Goal: Task Accomplishment & Management: Manage account settings

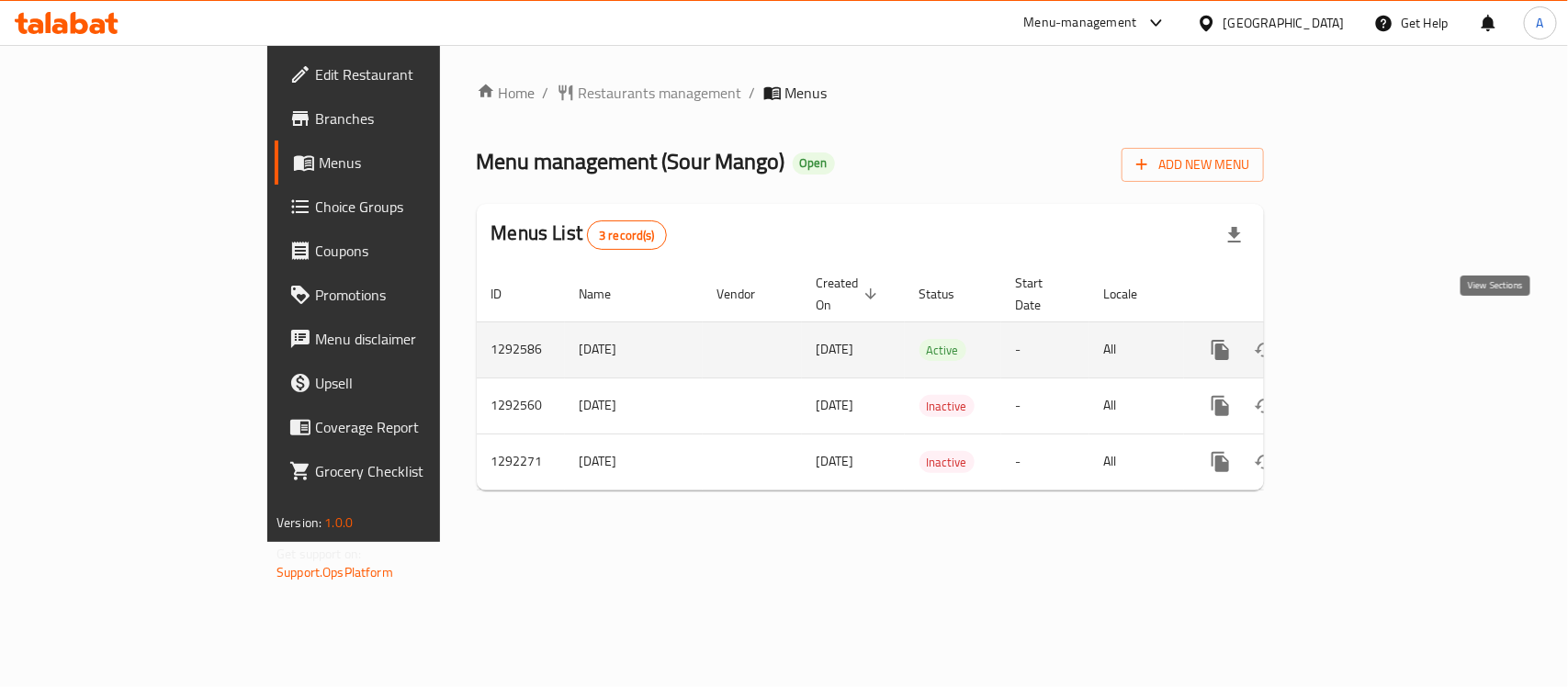
click at [1364, 339] on icon "enhanced table" at bounding box center [1352, 350] width 22 height 22
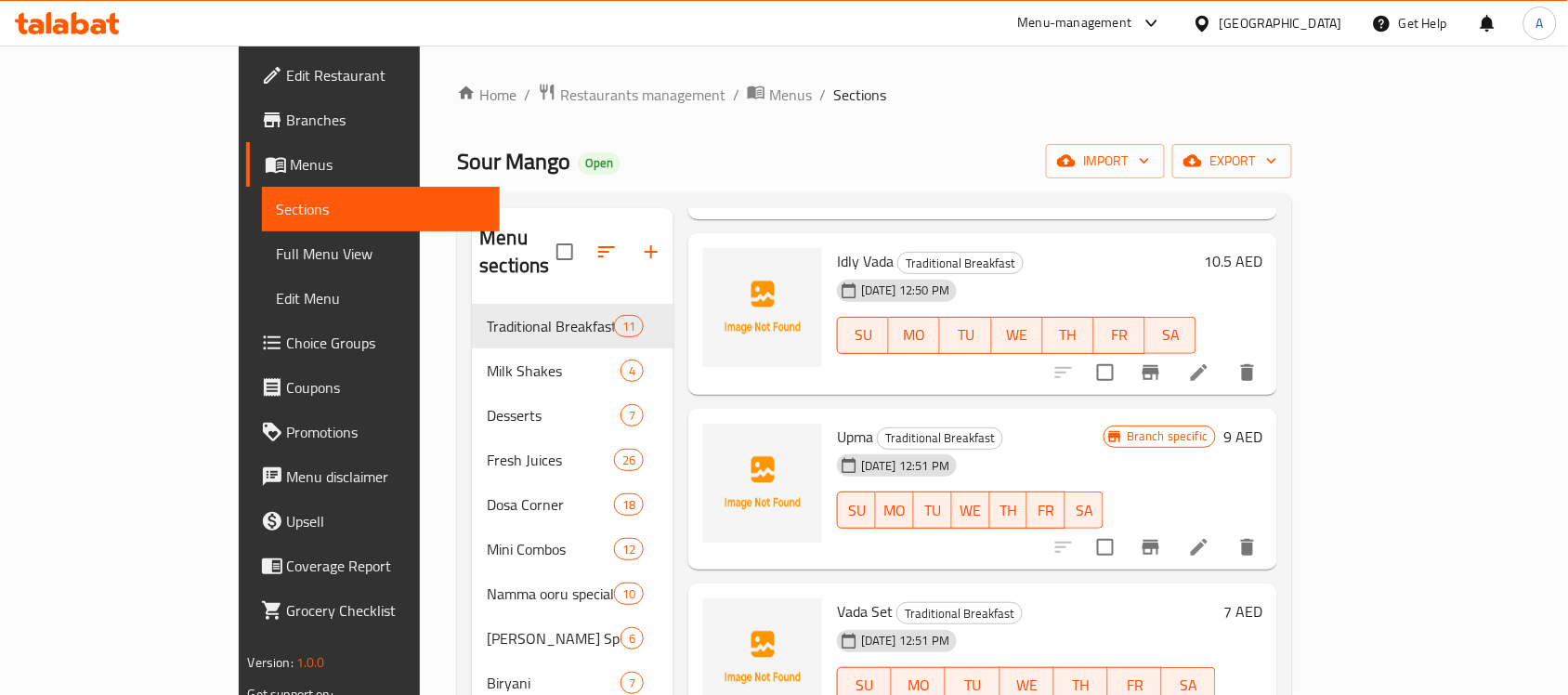
click at [1269, 37] on div "United Arab Emirates" at bounding box center [1267, 23] width 179 height 45
click at [1274, 23] on div "United Arab Emirates" at bounding box center [1280, 22] width 123 height 20
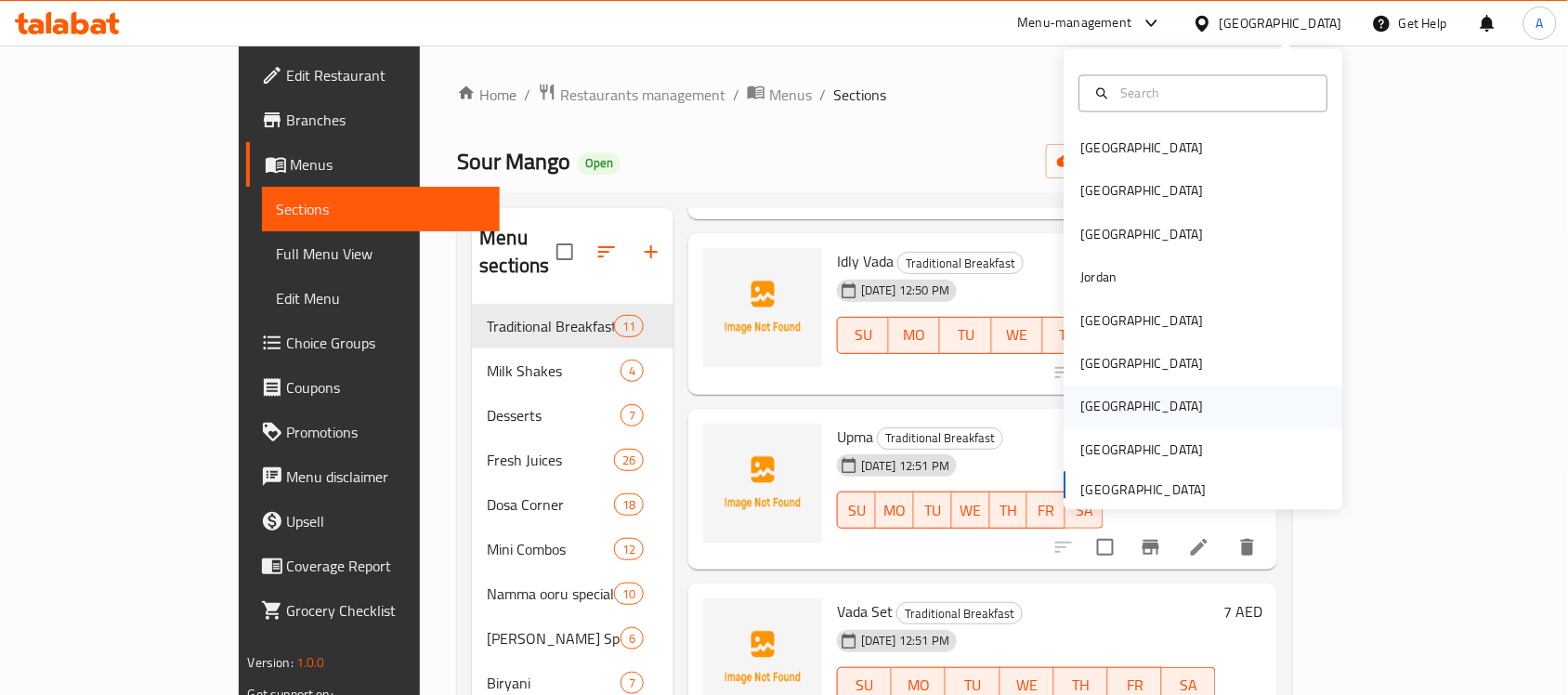
click at [1114, 409] on div "Qatar" at bounding box center [1204, 407] width 279 height 43
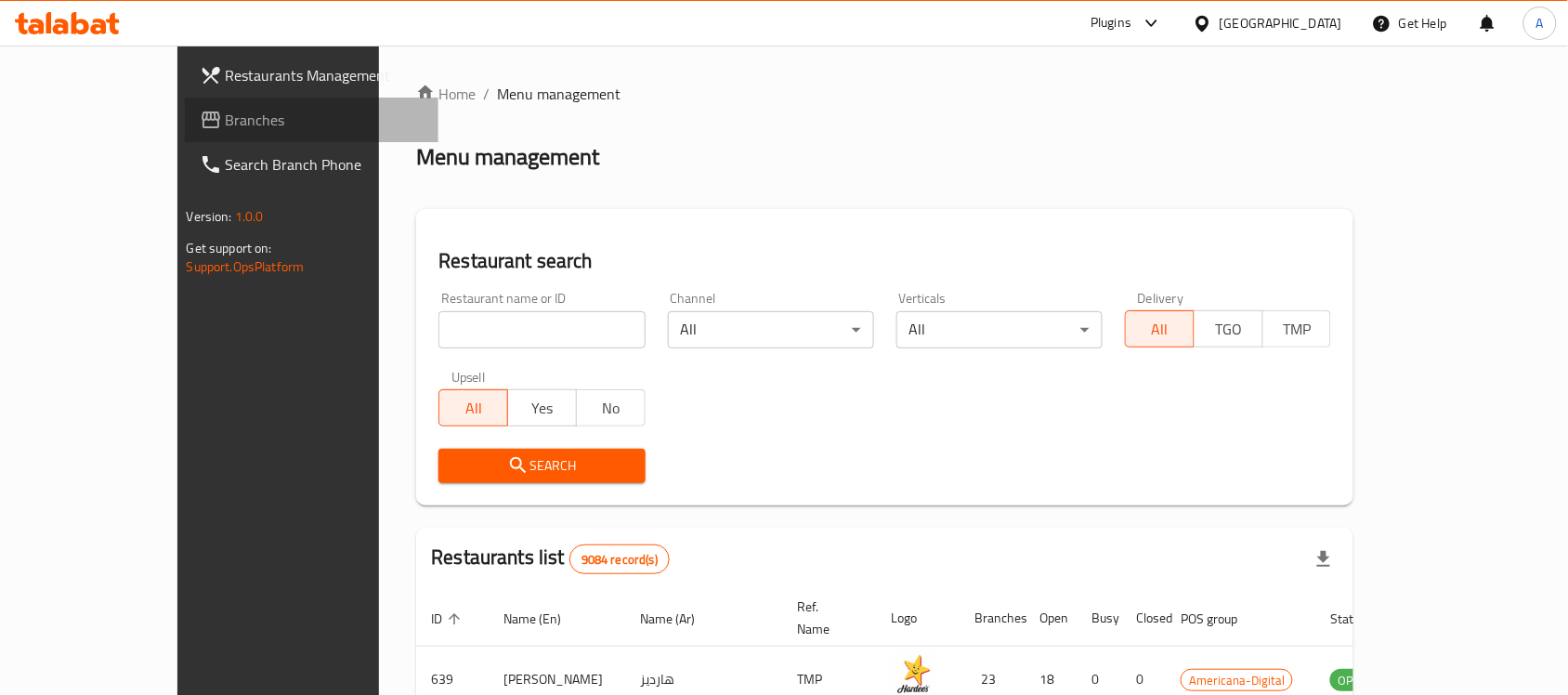
click at [185, 101] on link "Branches" at bounding box center [312, 120] width 255 height 45
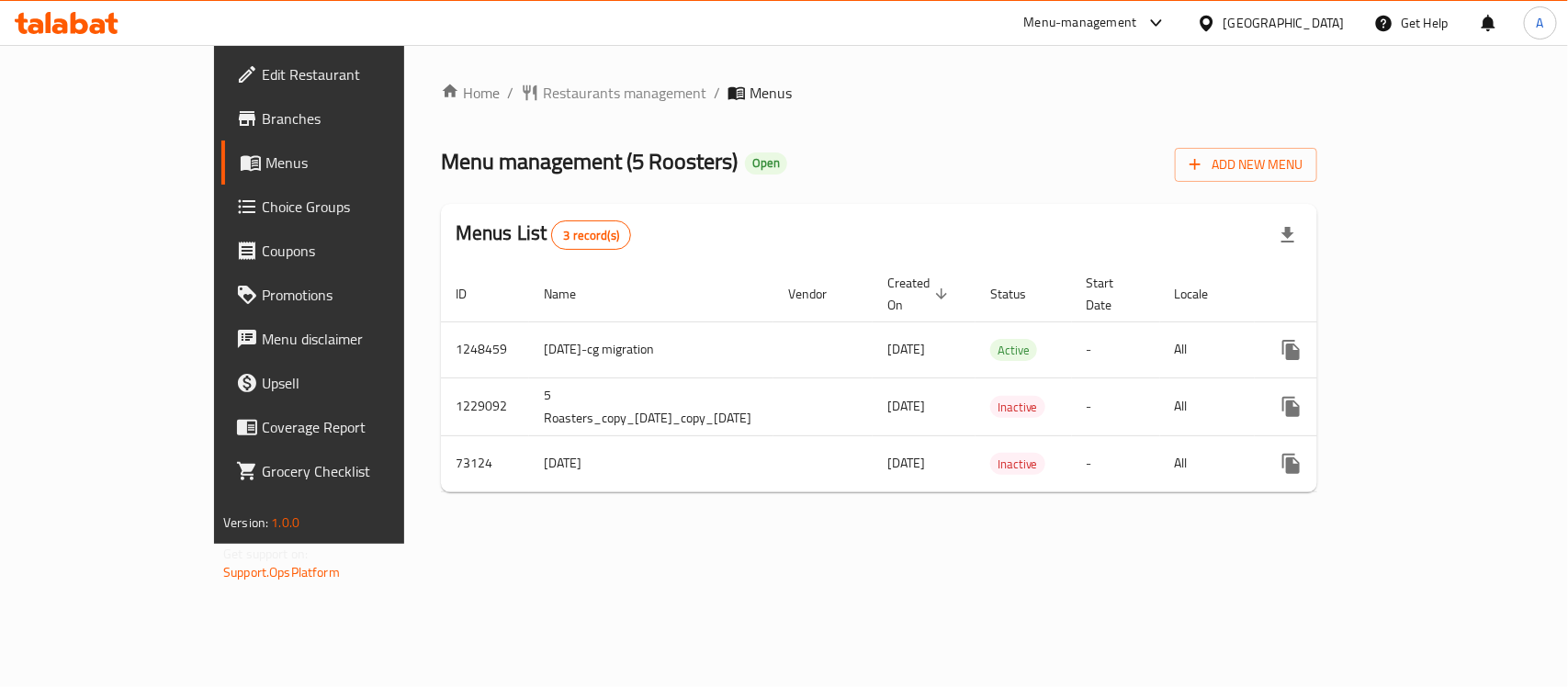
click at [262, 118] on span "Branches" at bounding box center [361, 118] width 199 height 22
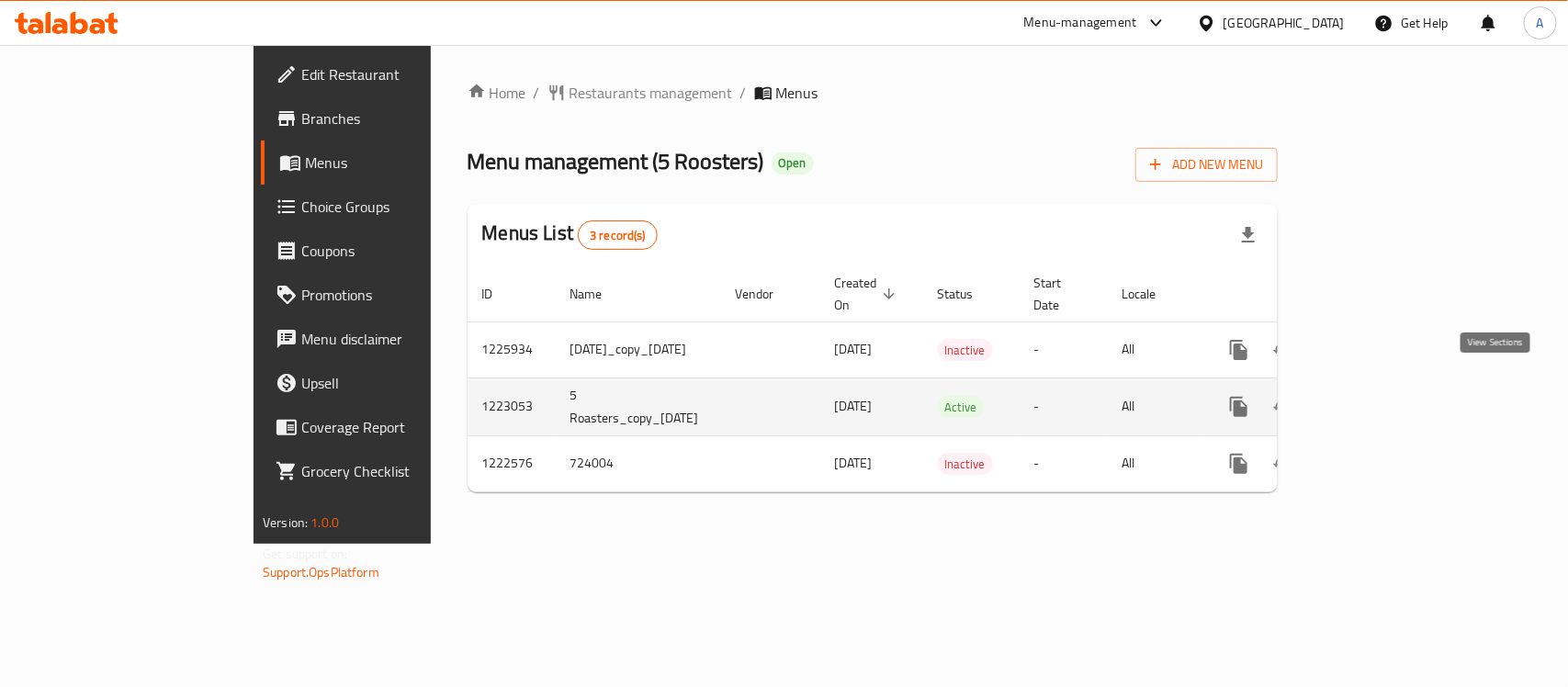
click at [1394, 385] on link "enhanced table" at bounding box center [1372, 407] width 44 height 44
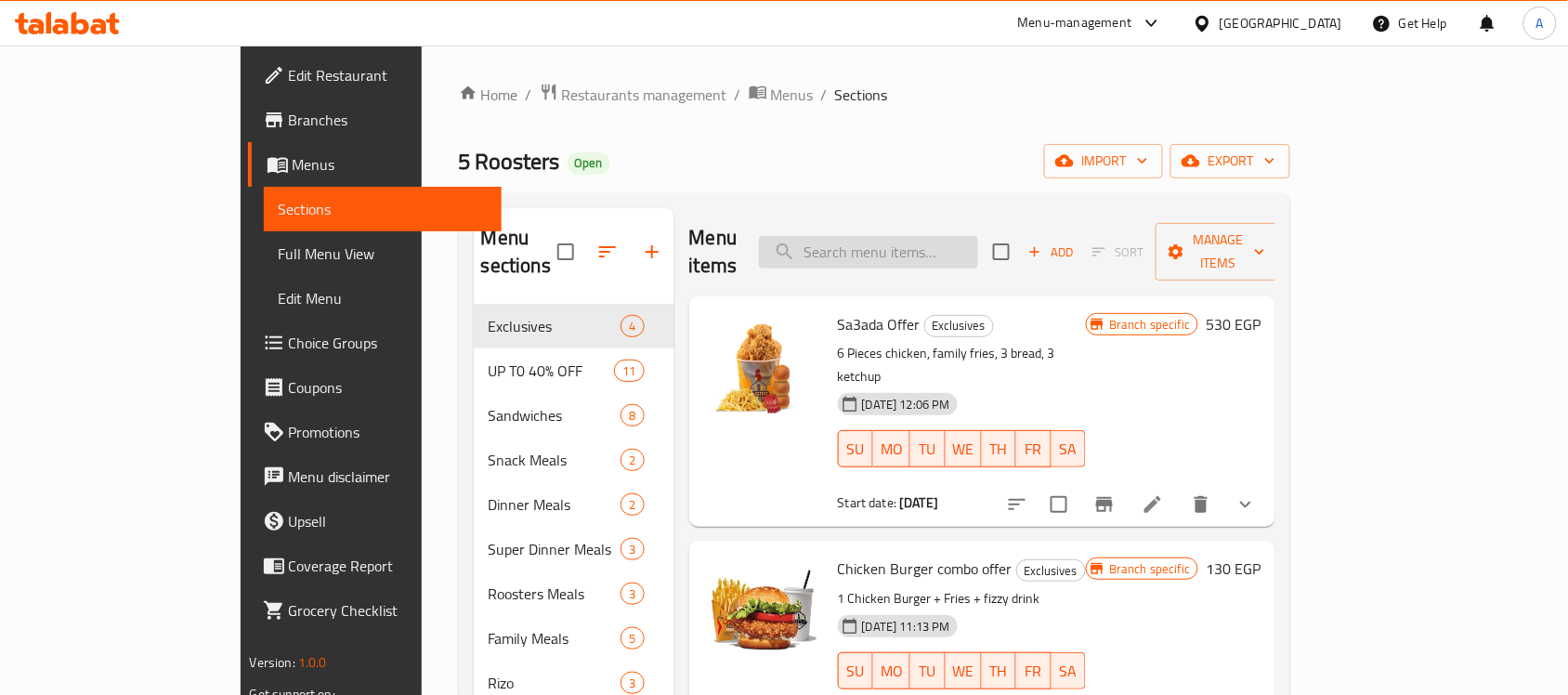
click at [946, 249] on input "search" at bounding box center [868, 252] width 219 height 33
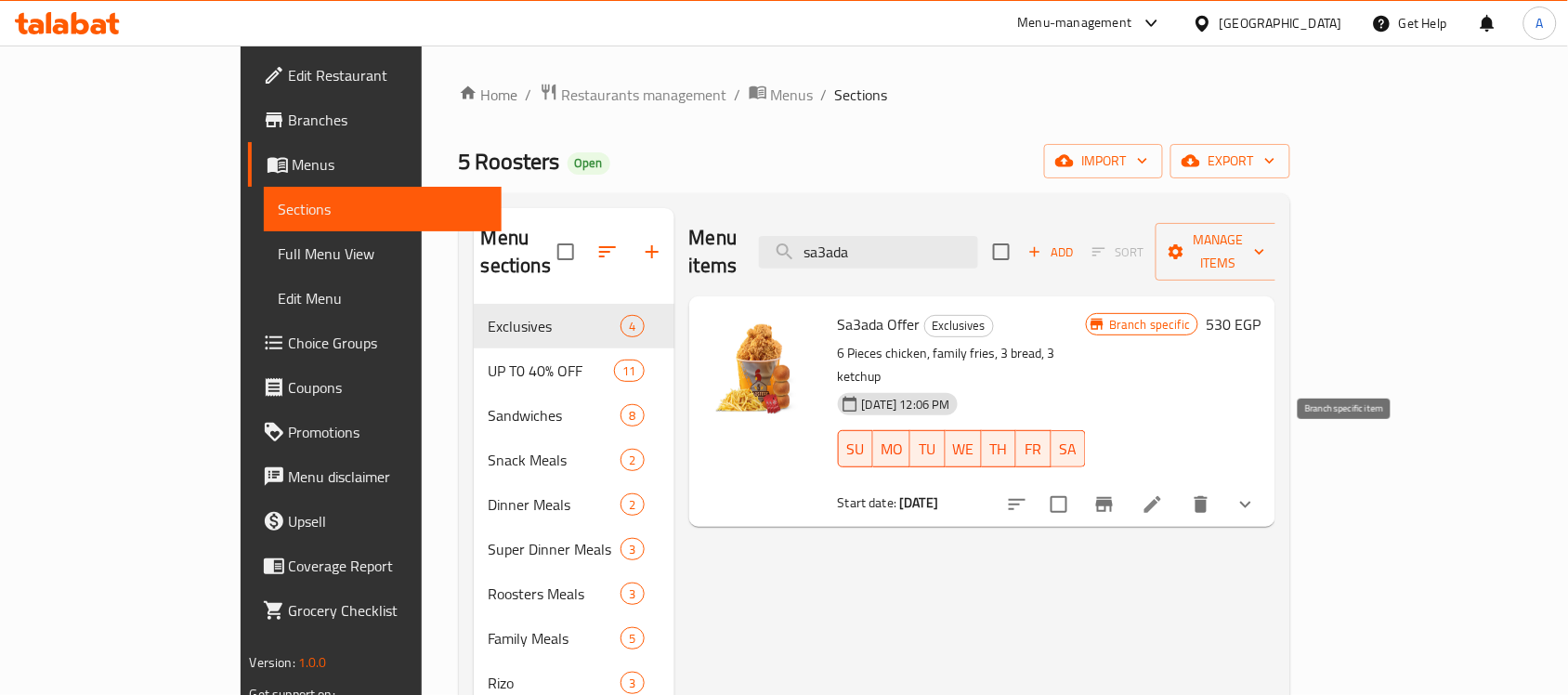
type input "sa3ada"
click at [1113, 497] on icon "Branch-specific-item" at bounding box center [1104, 504] width 16 height 15
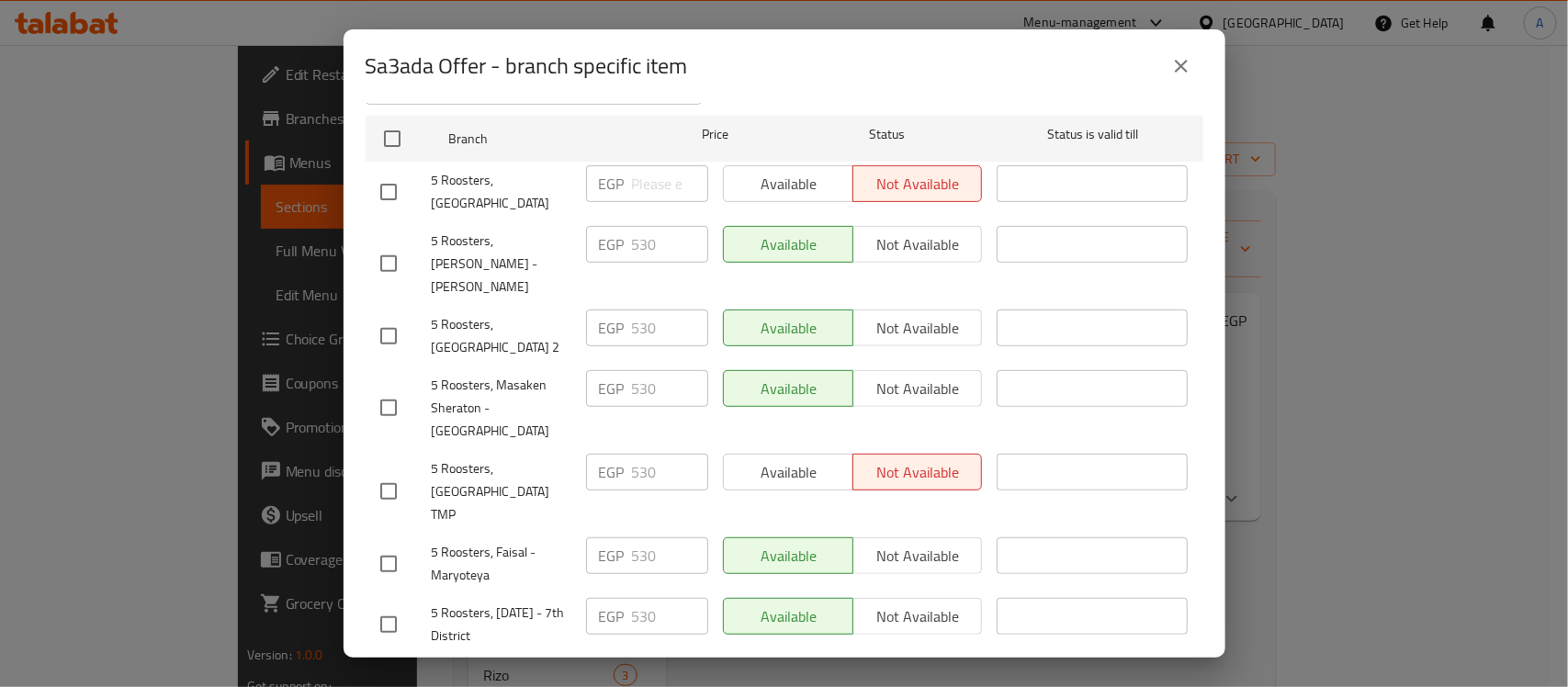
scroll to position [342, 0]
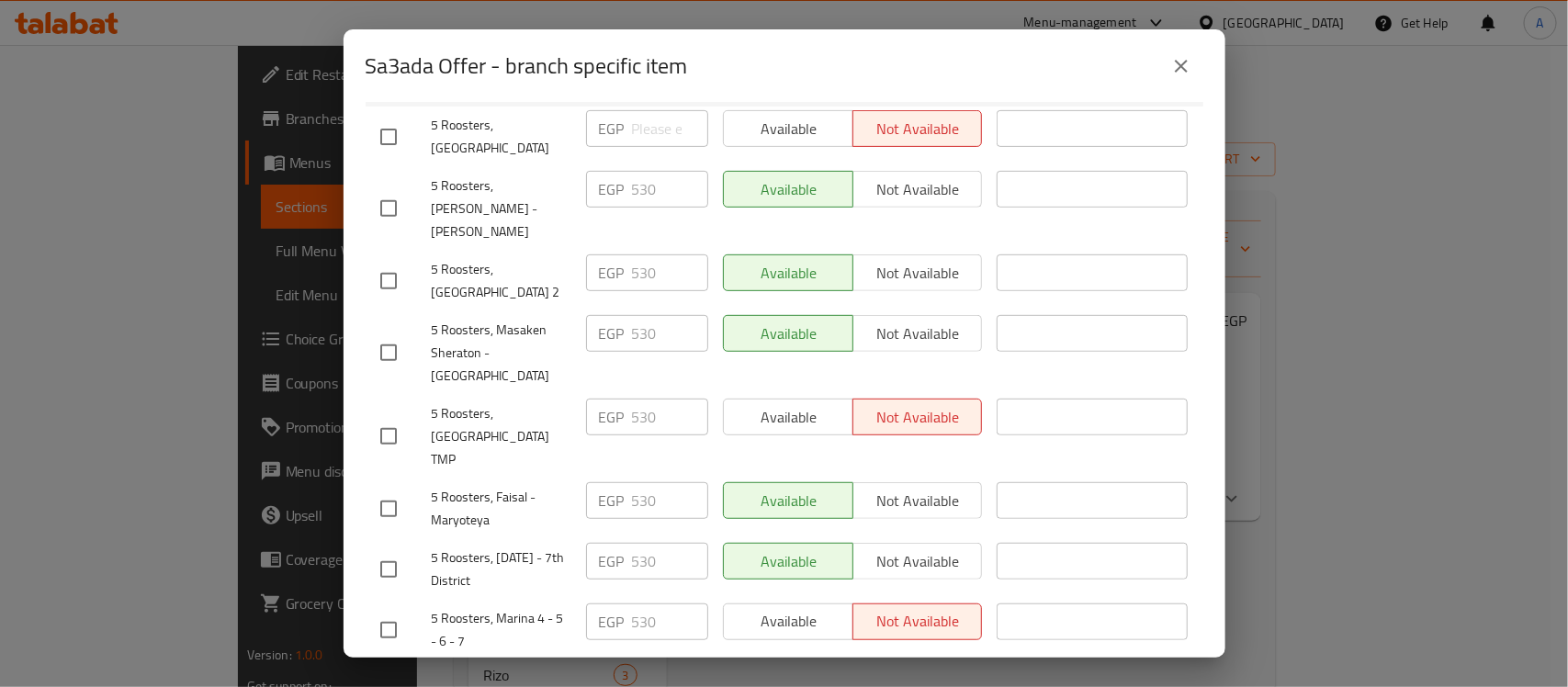
click at [494, 546] on span "5 Roosters, 6th of October - 7th District" at bounding box center [501, 569] width 140 height 46
copy span "5 Roosters, 6th of October - 7th District"
click at [404, 66] on h2 "Sa3ada Offer - branch specific item" at bounding box center [526, 66] width 322 height 30
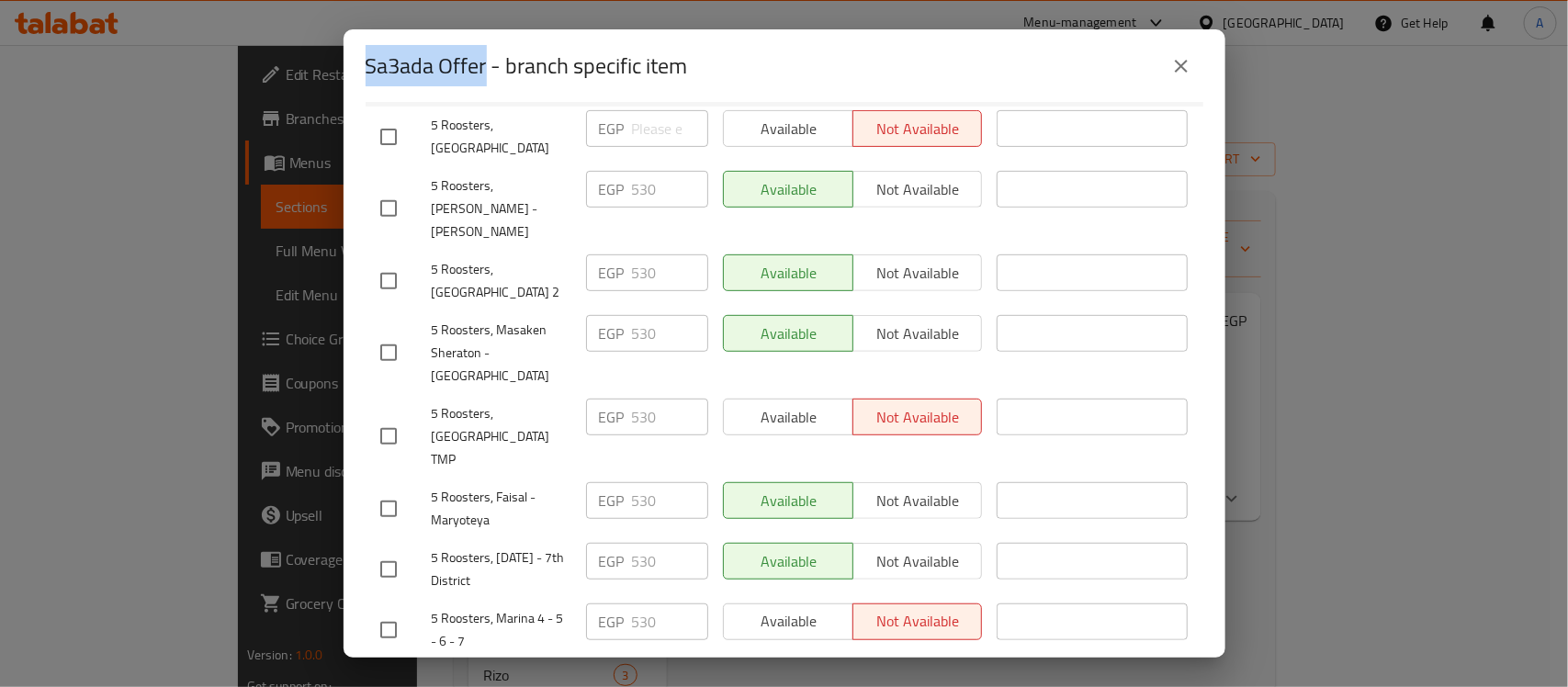
drag, startPoint x: 404, startPoint y: 66, endPoint x: 455, endPoint y: 71, distance: 51.2
click at [455, 71] on h2 "Sa3ada Offer - branch specific item" at bounding box center [526, 66] width 322 height 30
copy h2 "Sa3ada Offer"
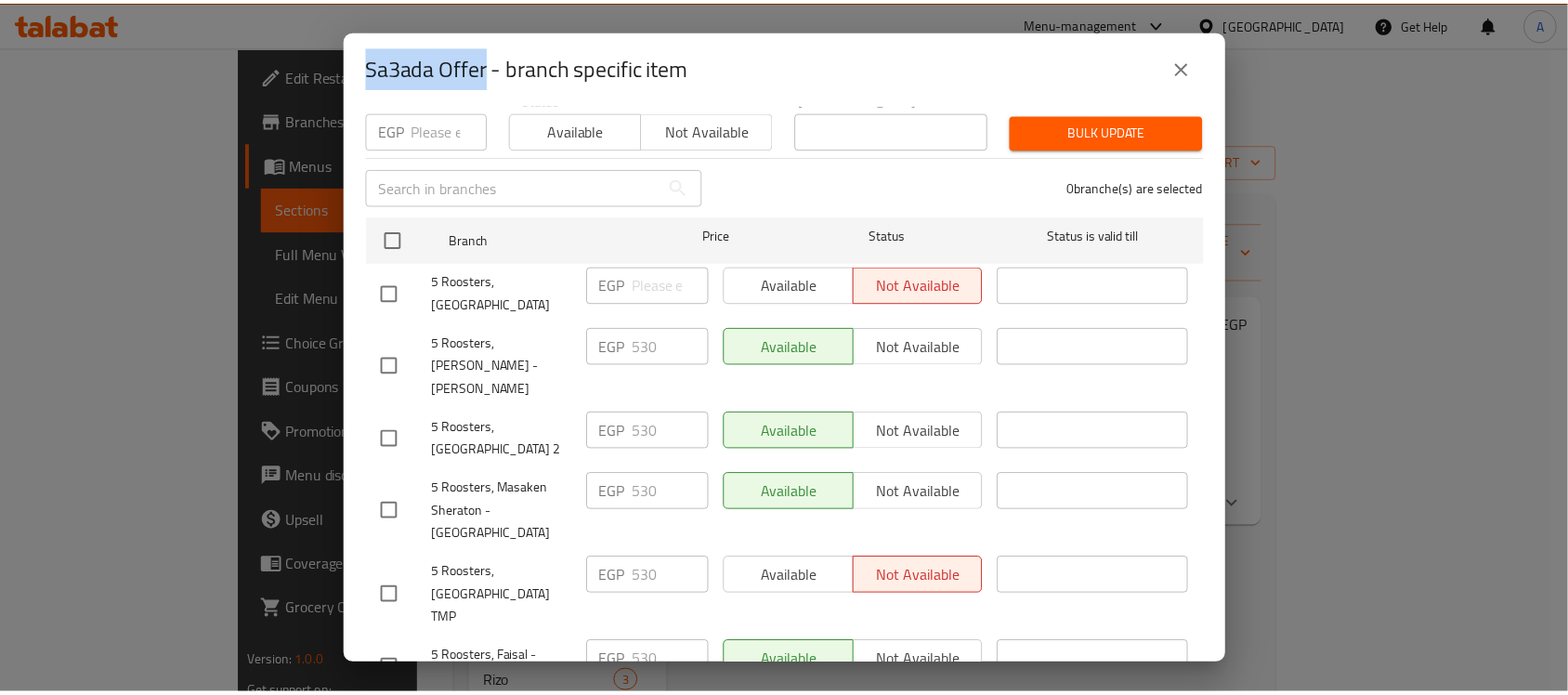
scroll to position [0, 0]
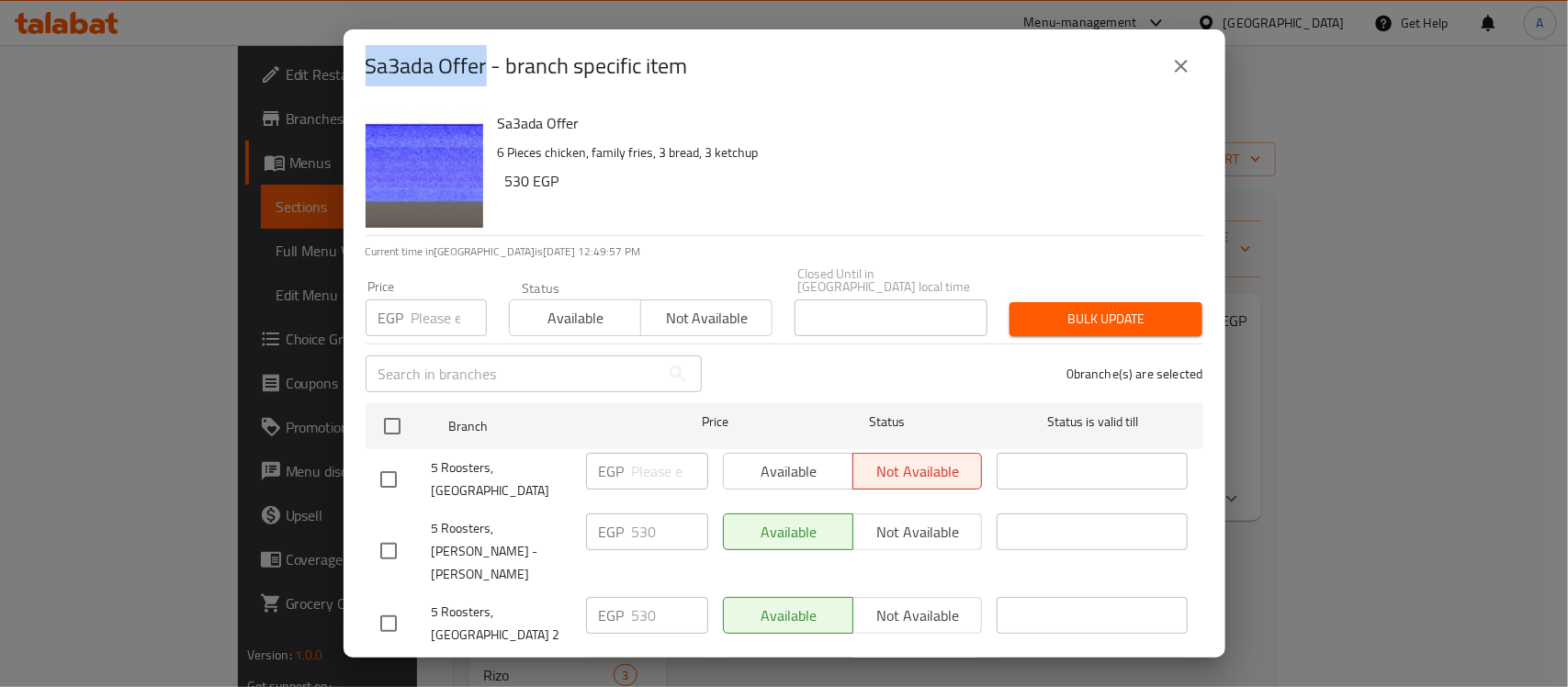
click at [443, 57] on h2 "Sa3ada Offer - branch specific item" at bounding box center [526, 66] width 322 height 30
drag, startPoint x: 443, startPoint y: 57, endPoint x: 387, endPoint y: 60, distance: 56.1
click at [387, 60] on h2 "Sa3ada Offer - branch specific item" at bounding box center [526, 66] width 322 height 30
click at [1189, 71] on icon "close" at bounding box center [1181, 66] width 22 height 22
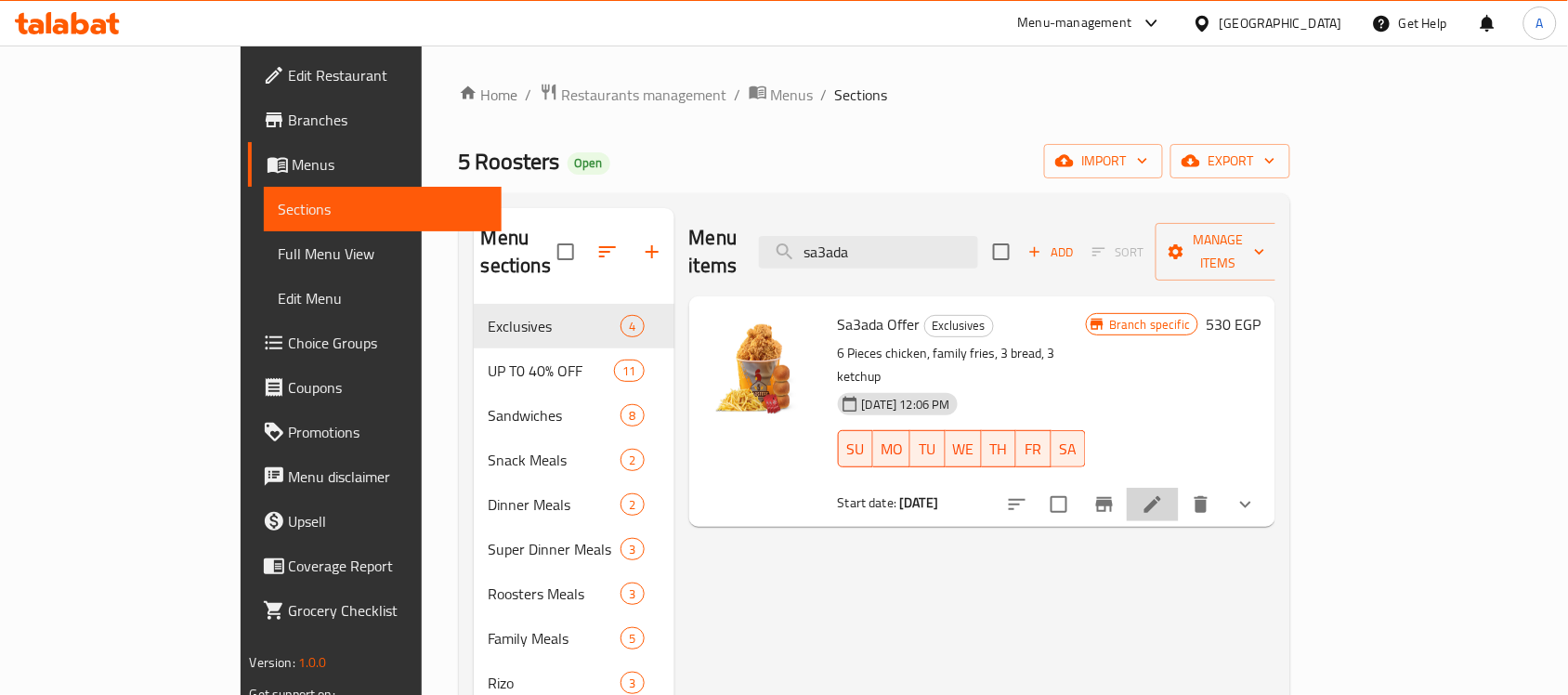
click at [1178, 488] on li at bounding box center [1153, 504] width 52 height 34
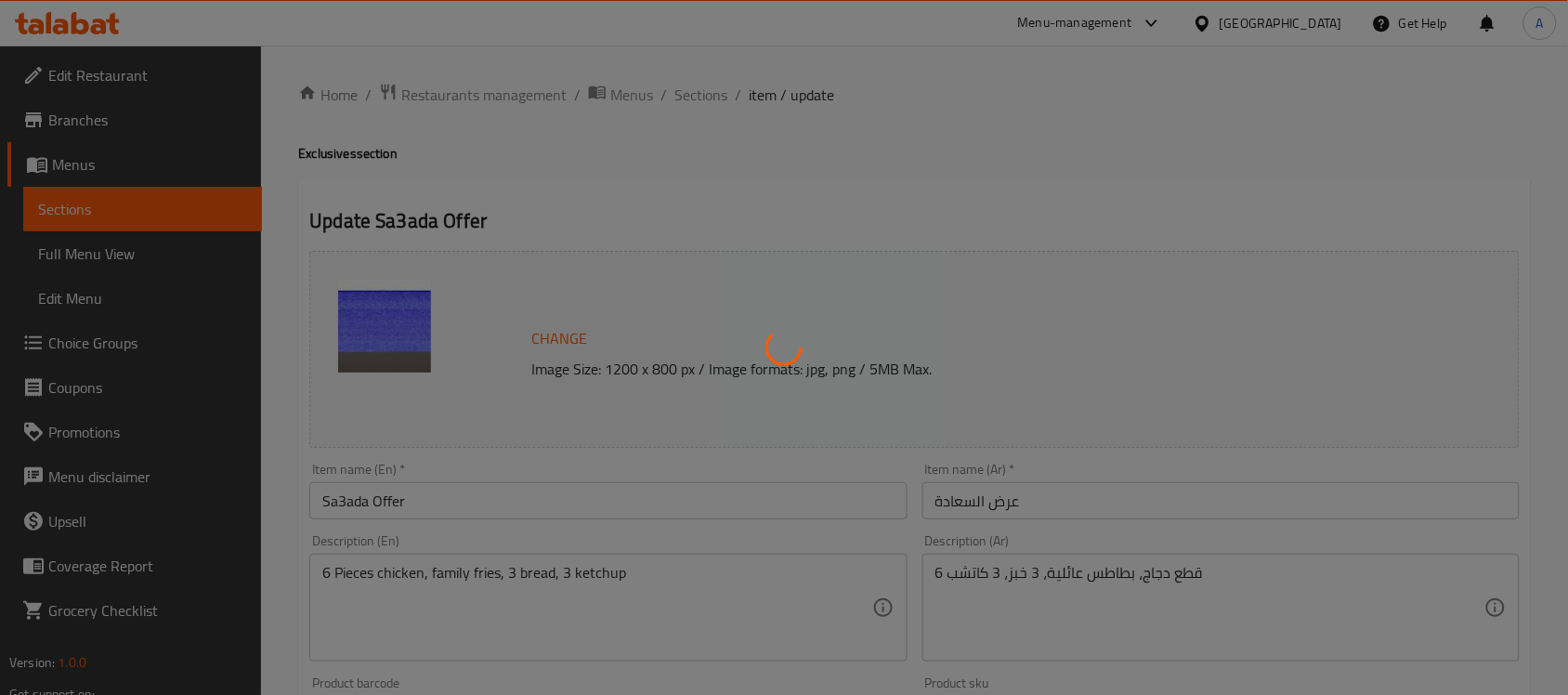
type input "المذاق"
type input "1"
type input ":إختيارك من الإضافات"
type input "0"
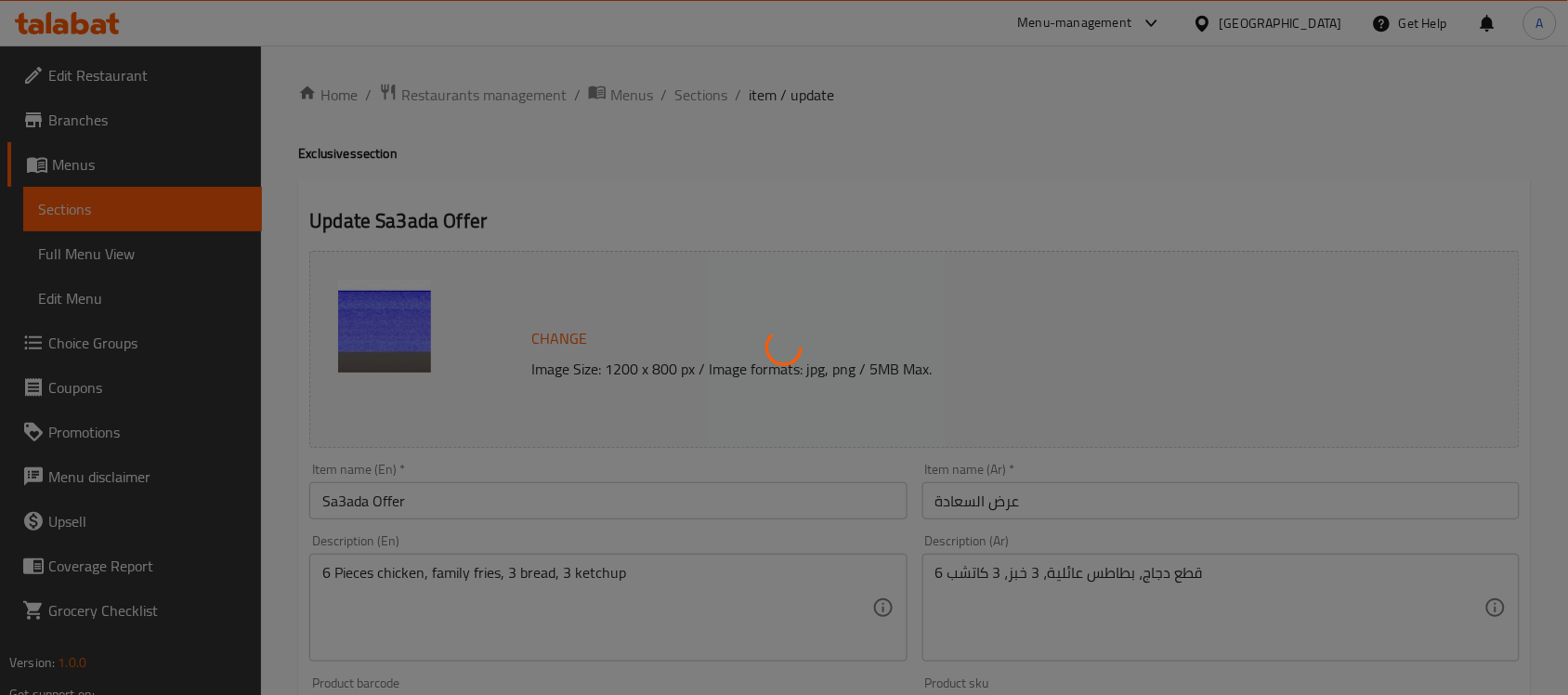
type input "3"
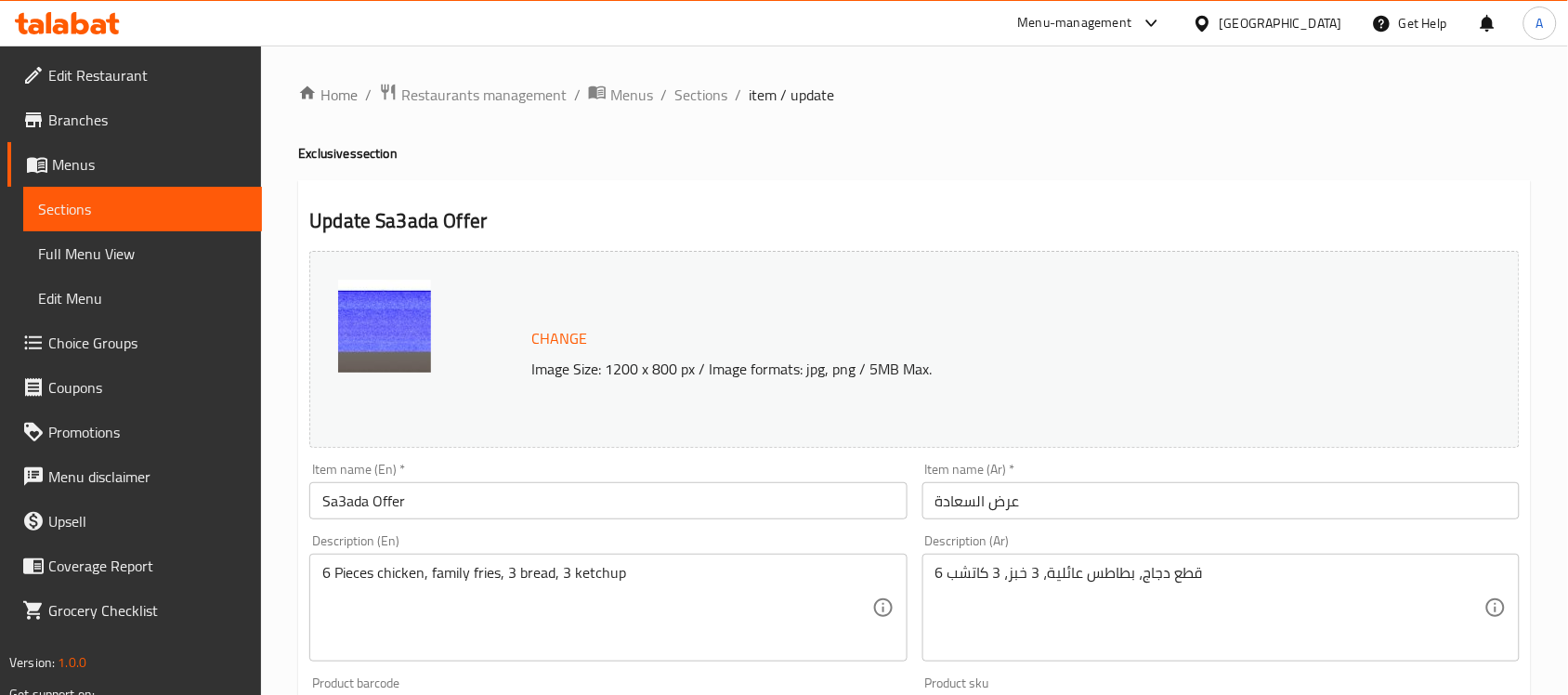
click at [386, 498] on input "Sa3ada Offer" at bounding box center [608, 500] width 597 height 37
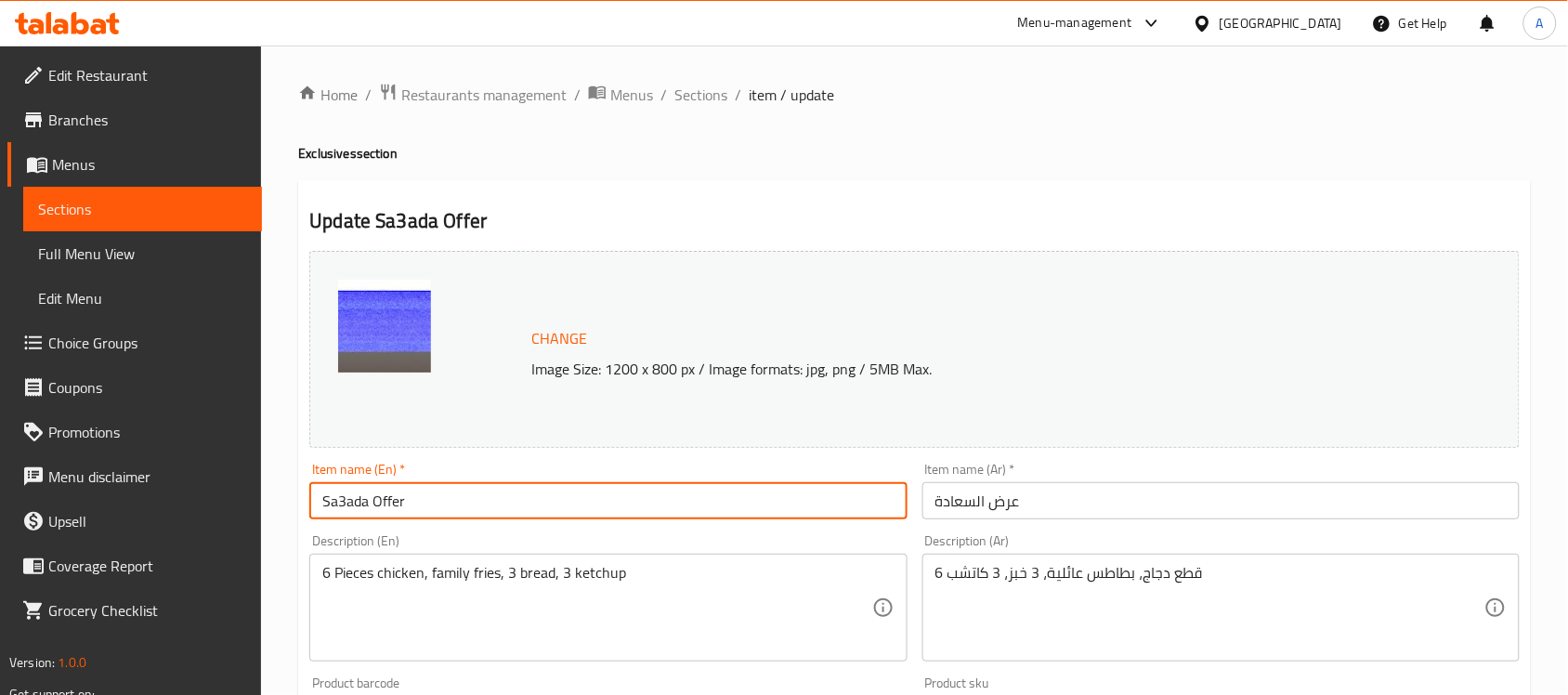
click at [386, 498] on input "Sa3ada Offer" at bounding box center [608, 500] width 597 height 37
click at [401, 481] on div "Item name (En)   * Sa3ada Offer Item name (En) *" at bounding box center [608, 490] width 597 height 56
click at [402, 504] on input "Sa3ada Offer" at bounding box center [608, 500] width 597 height 37
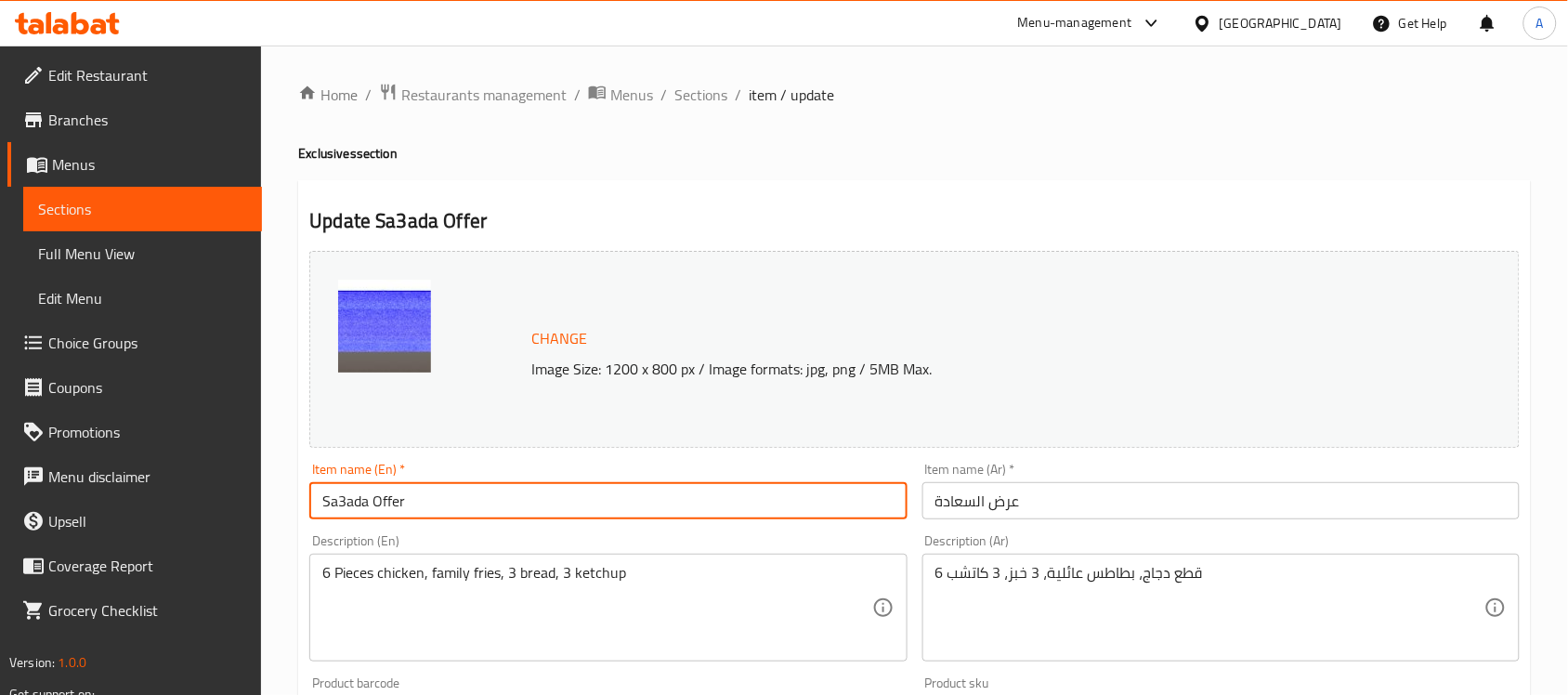
click at [402, 504] on input "Sa3ada Offer" at bounding box center [608, 500] width 597 height 37
click at [1212, 14] on icon at bounding box center [1203, 23] width 19 height 19
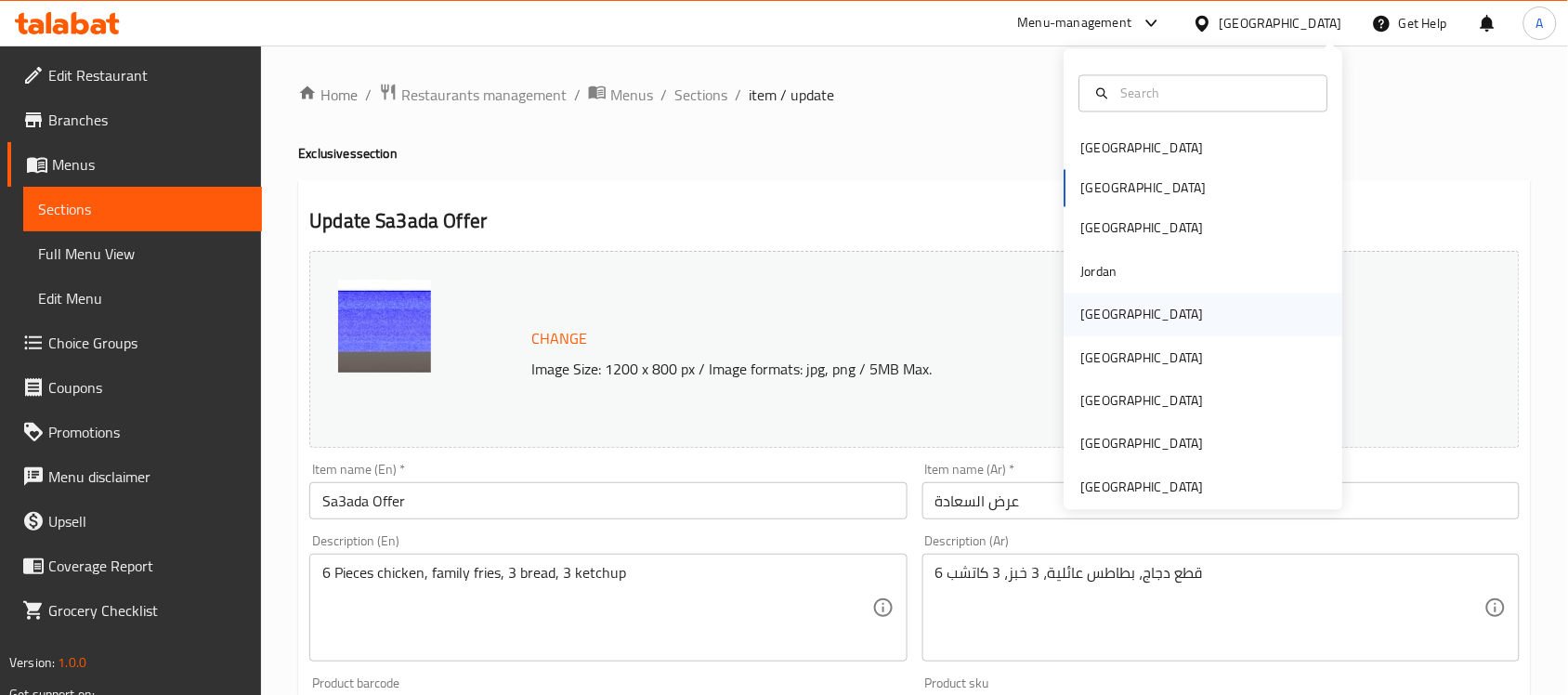
click at [1089, 306] on div "Kuwait" at bounding box center [1143, 314] width 123 height 20
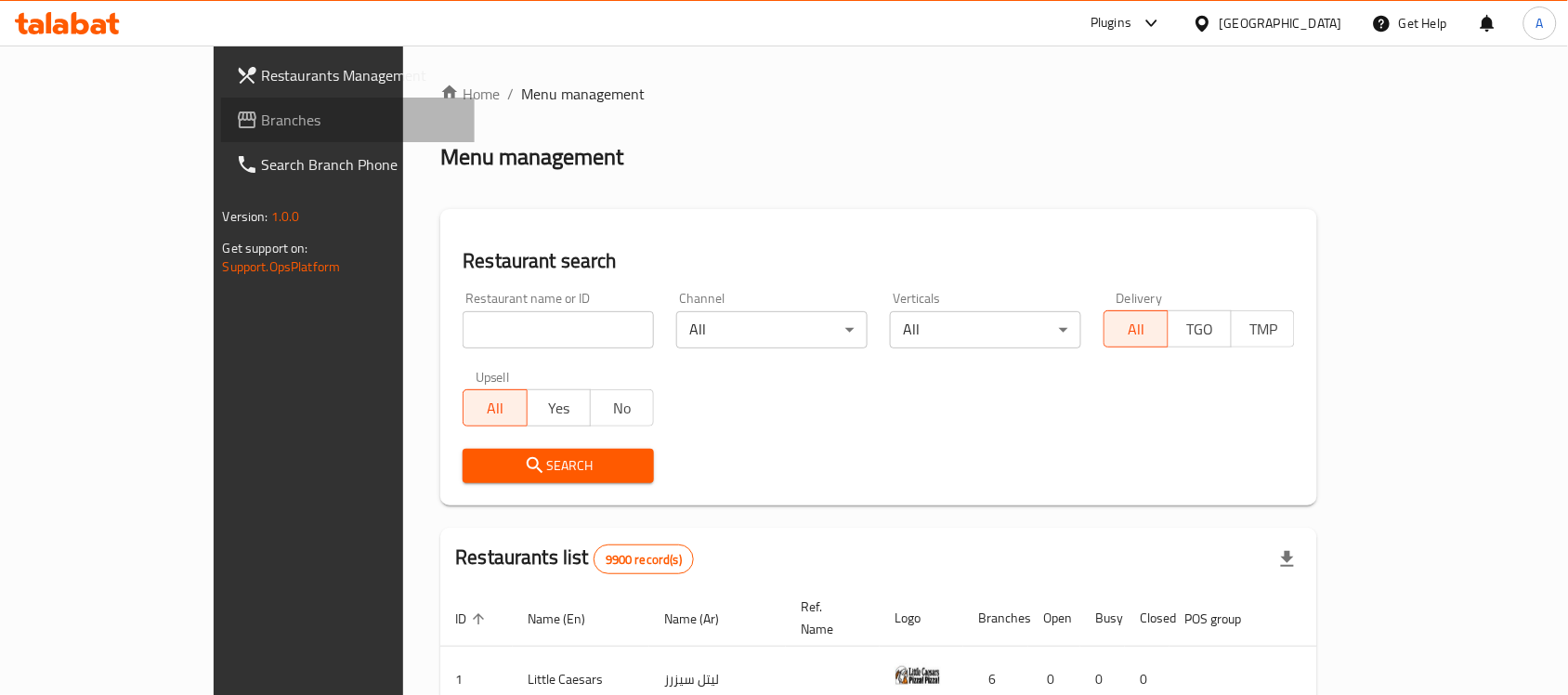
click at [262, 121] on span "Branches" at bounding box center [361, 119] width 199 height 22
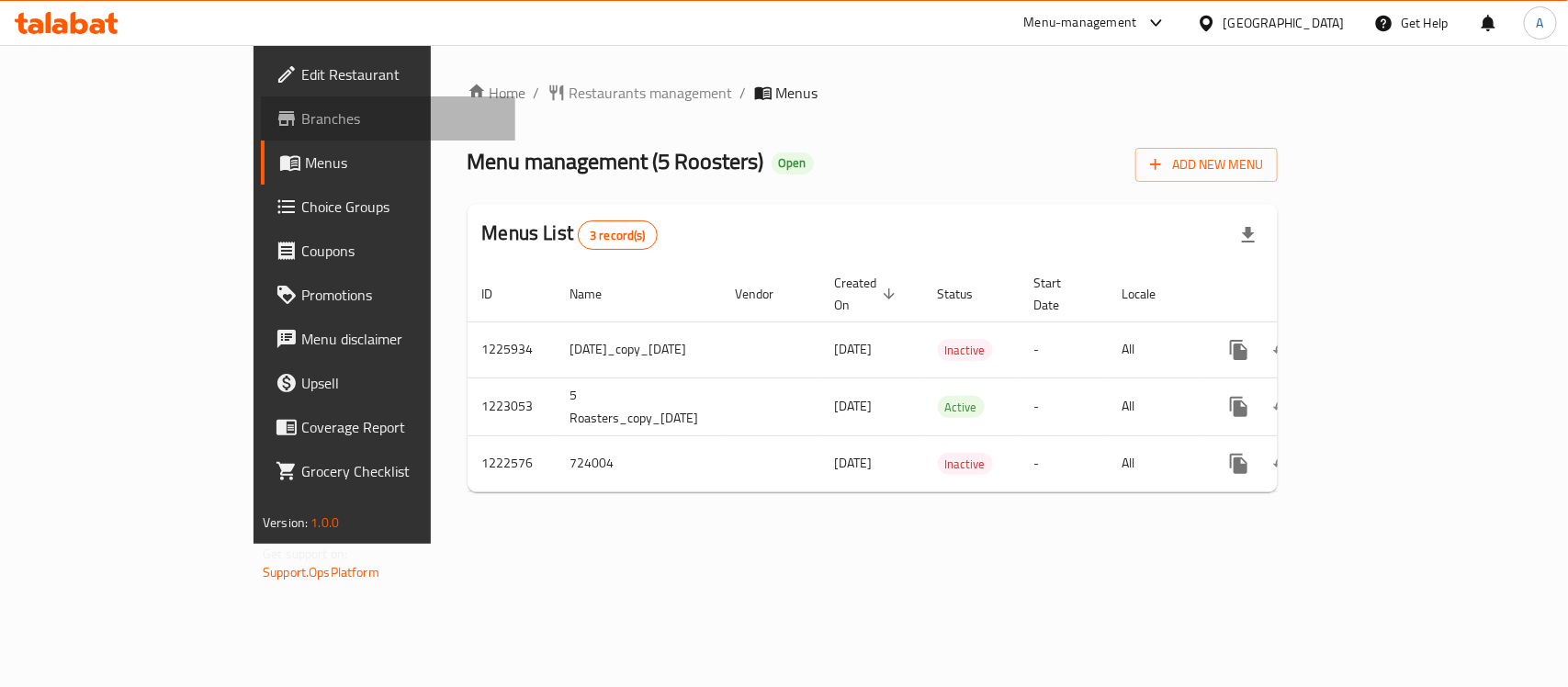
click at [301, 116] on span "Branches" at bounding box center [401, 118] width 199 height 22
